Goal: Information Seeking & Learning: Learn about a topic

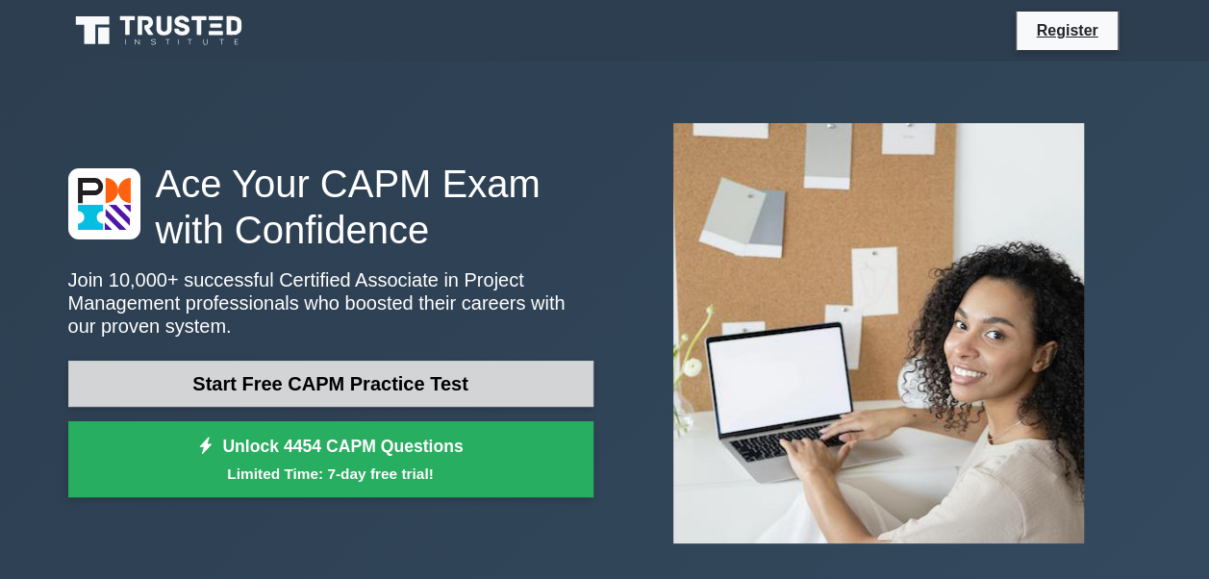
click at [331, 381] on link "Start Free CAPM Practice Test" at bounding box center [330, 384] width 525 height 46
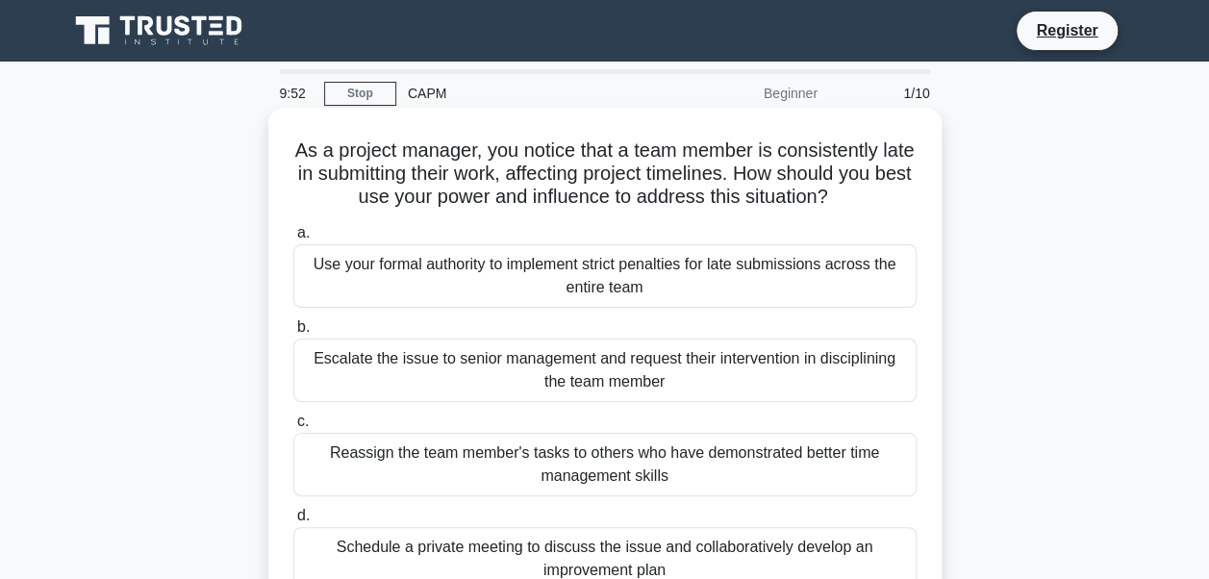
click at [364, 164] on h5 "As a project manager, you notice that a team member is consistently late in sub…" at bounding box center [605, 174] width 627 height 71
click at [335, 262] on div "Use your formal authority to implement strict penalties for late submissions ac…" at bounding box center [605, 276] width 624 height 64
click at [293, 240] on input "a. Use your formal authority to implement strict penalties for late submissions…" at bounding box center [293, 233] width 0 height 13
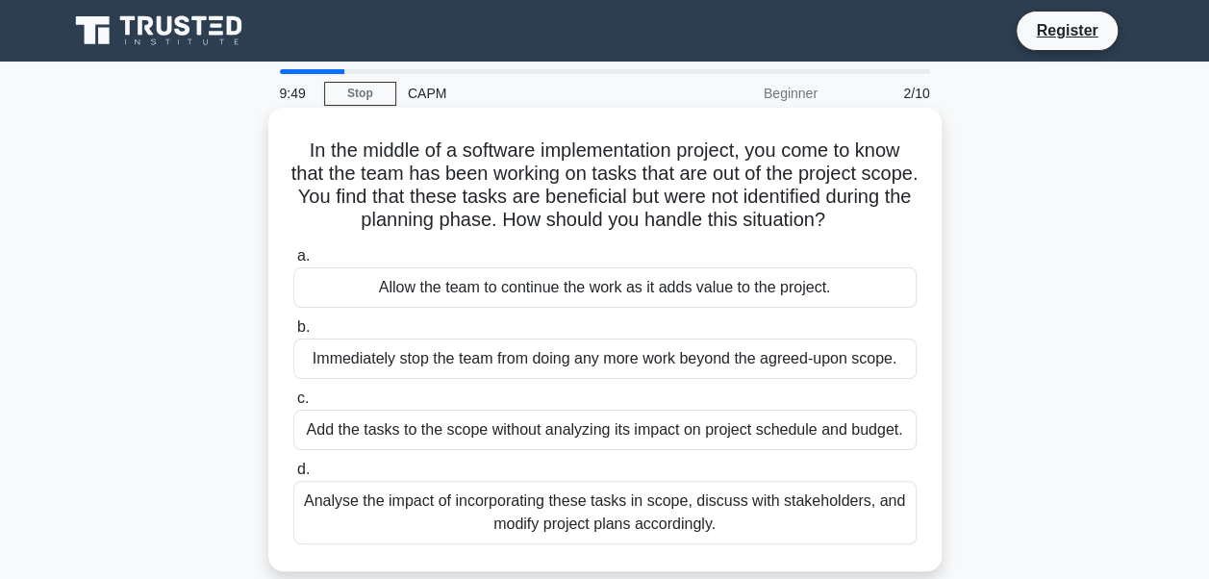
click at [322, 287] on div "Allow the team to continue the work as it adds value to the project." at bounding box center [605, 287] width 624 height 40
click at [293, 263] on input "a. Allow the team to continue the work as it adds value to the project." at bounding box center [293, 256] width 0 height 13
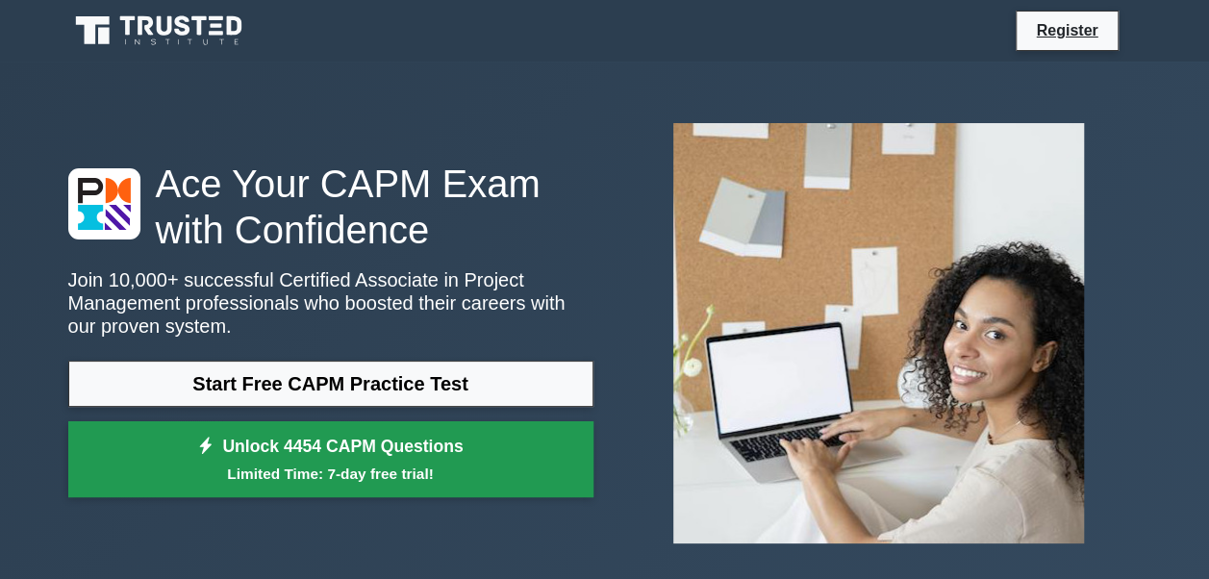
click at [431, 496] on link "Unlock 4454 CAPM Questions Limited Time: 7-day free trial!" at bounding box center [330, 459] width 525 height 77
